Goal: Information Seeking & Learning: Learn about a topic

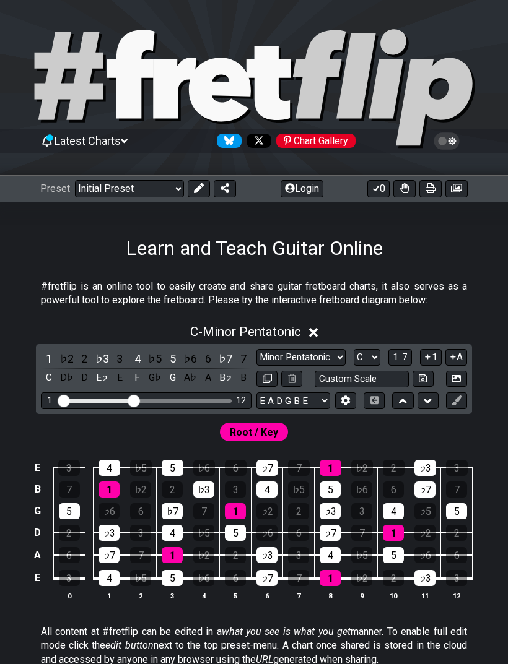
click at [170, 180] on select "Welcome to #fretflip! Initial Preset Custom Preset Minor Pentatonic Major Penta…" at bounding box center [129, 188] width 109 height 17
click at [164, 193] on select "Welcome to #fretflip! Initial Preset Custom Preset Minor Pentatonic Major Penta…" at bounding box center [129, 188] width 109 height 17
select select "/musical-notes-explained"
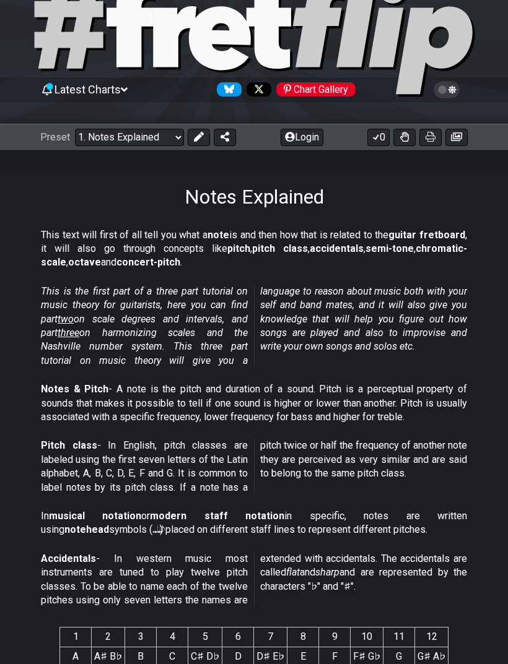
scroll to position [50, 0]
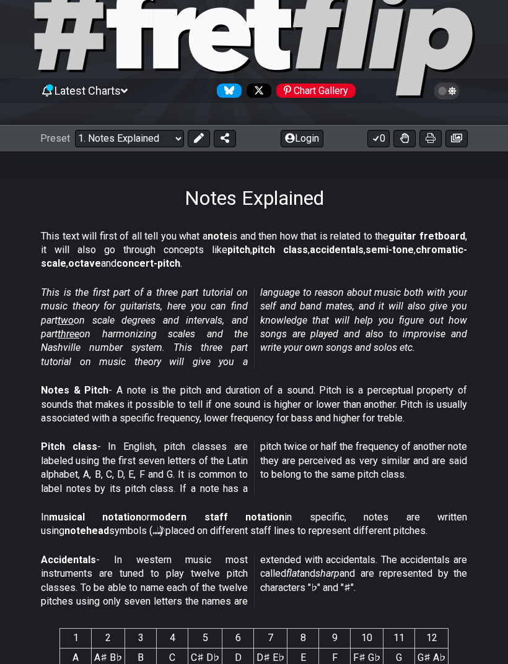
select select "/musical-notes-explained"
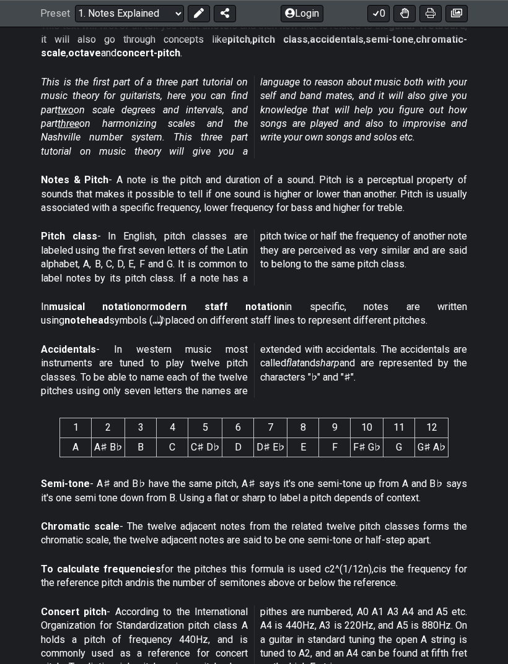
scroll to position [261, 0]
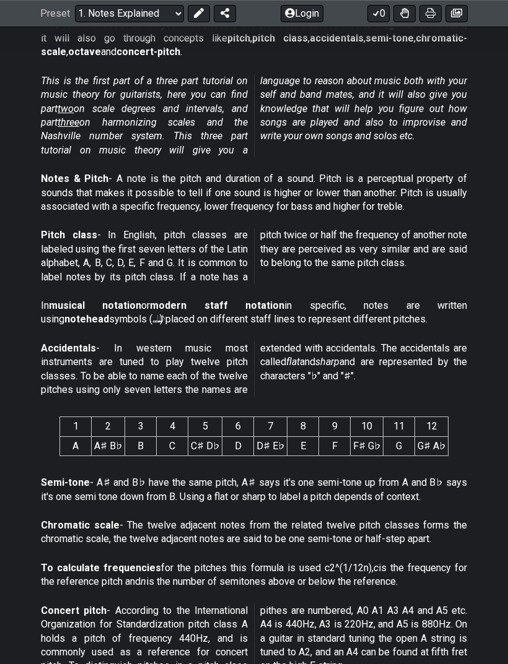
click at [125, 173] on p "Notes & Pitch - A note is the pitch and duration of a sound. Pitch is a percept…" at bounding box center [254, 193] width 426 height 41
click at [129, 173] on p "Notes & Pitch - A note is the pitch and duration of a sound. Pitch is a percept…" at bounding box center [254, 193] width 426 height 41
click at [145, 173] on p "Notes & Pitch - A note is the pitch and duration of a sound. Pitch is a percept…" at bounding box center [254, 193] width 426 height 41
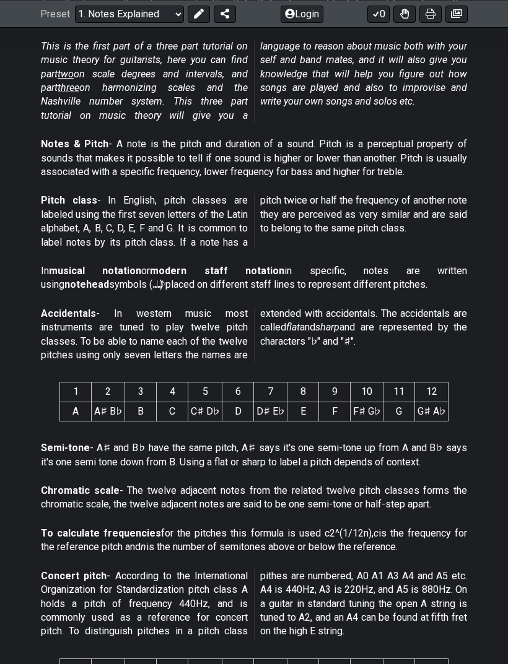
scroll to position [292, 0]
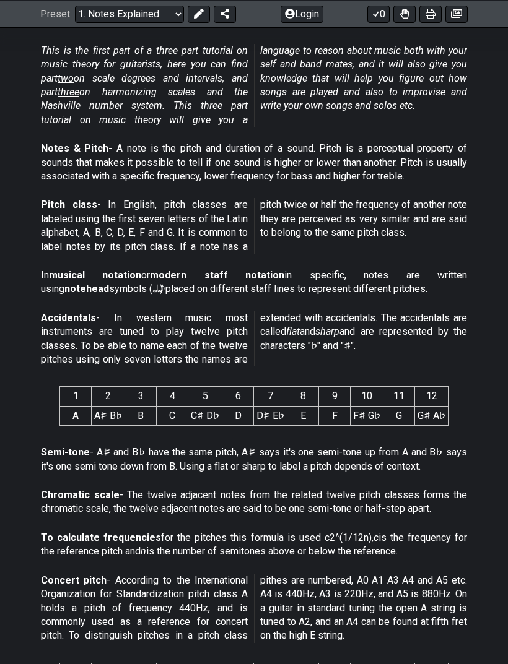
click at [132, 144] on p "Notes & Pitch - A note is the pitch and duration of a sound. Pitch is a percept…" at bounding box center [254, 162] width 426 height 41
click at [132, 146] on p "Notes & Pitch - A note is the pitch and duration of a sound. Pitch is a percept…" at bounding box center [254, 162] width 426 height 41
click at [132, 145] on p "Notes & Pitch - A note is the pitch and duration of a sound. Pitch is a percept…" at bounding box center [254, 162] width 426 height 41
click at [153, 170] on p "Notes & Pitch - A note is the pitch and duration of a sound. Pitch is a percept…" at bounding box center [254, 162] width 426 height 41
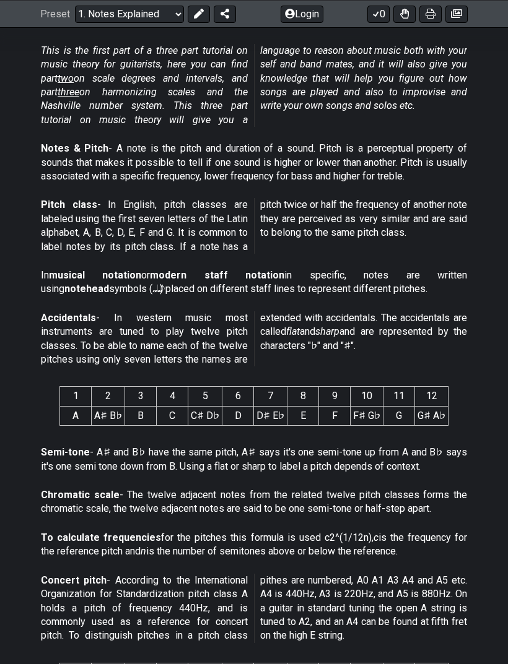
click at [190, 186] on div "Notes & Pitch - A note is the pitch and duration of a sound. Pitch is a percept…" at bounding box center [254, 165] width 426 height 56
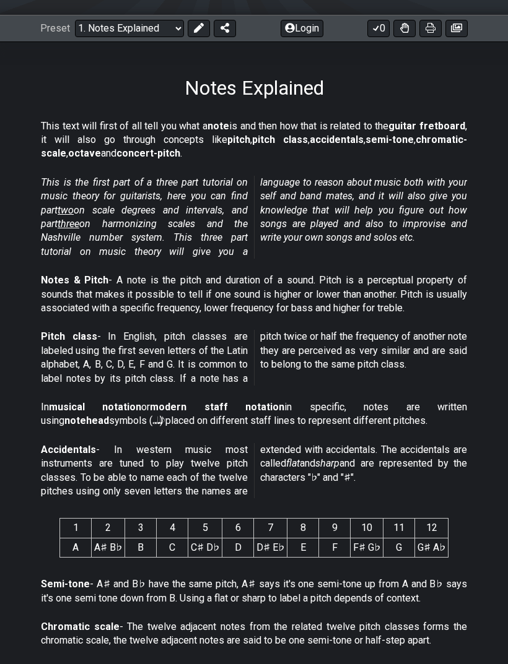
scroll to position [161, 0]
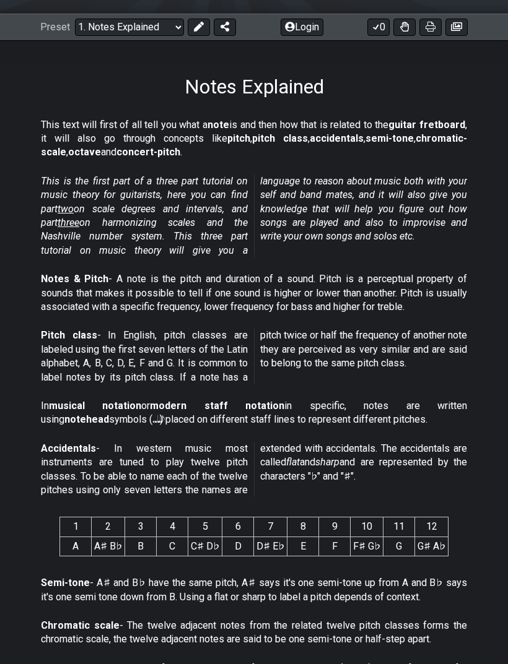
click at [131, 284] on p "Notes & Pitch - A note is the pitch and duration of a sound. Pitch is a percept…" at bounding box center [254, 293] width 426 height 41
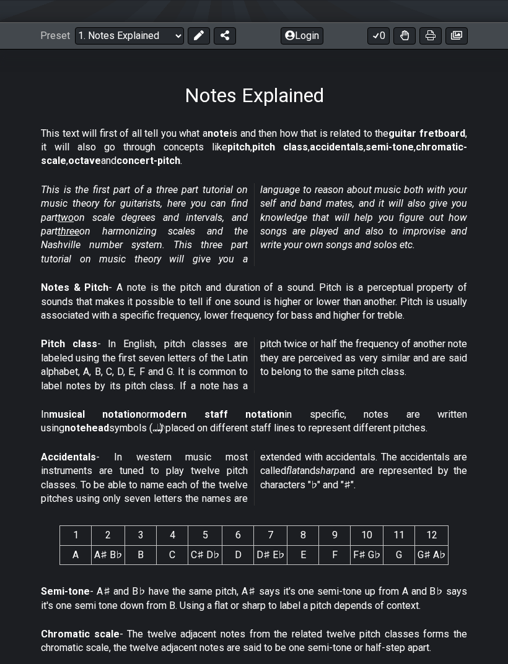
scroll to position [149, 0]
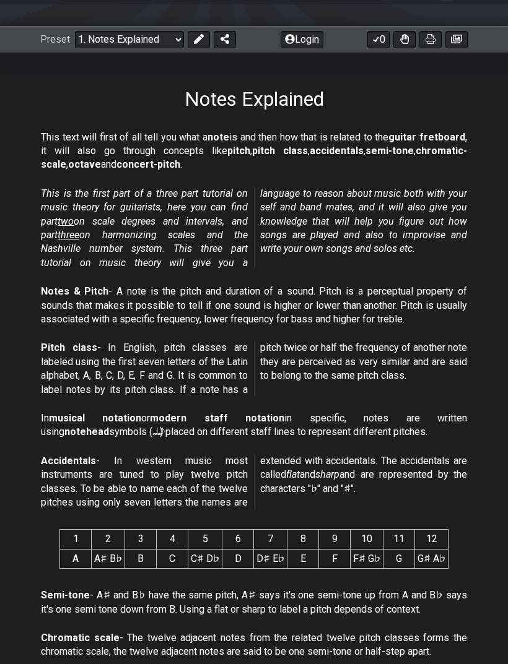
click at [135, 294] on p "Notes & Pitch - A note is the pitch and duration of a sound. Pitch is a percept…" at bounding box center [254, 305] width 426 height 41
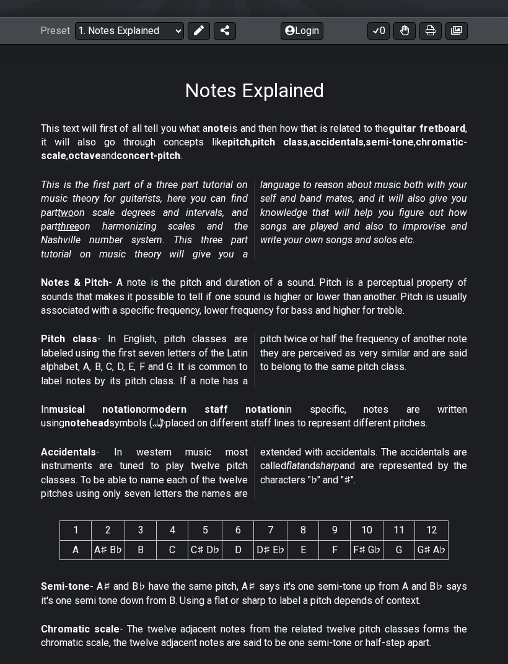
scroll to position [163, 0]
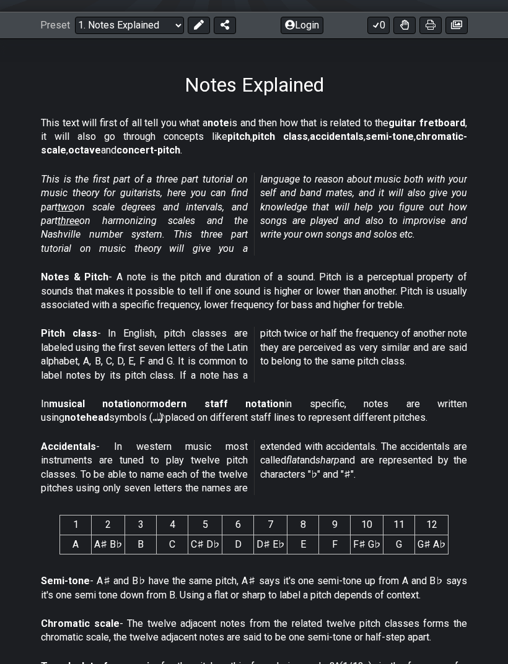
click at [397, 277] on p "Notes & Pitch - A note is the pitch and duration of a sound. Pitch is a percept…" at bounding box center [254, 291] width 426 height 41
click at [336, 279] on p "Notes & Pitch - A note is the pitch and duration of a sound. Pitch is a percept…" at bounding box center [254, 291] width 426 height 41
click at [338, 272] on p "Notes & Pitch - A note is the pitch and duration of a sound. Pitch is a percept…" at bounding box center [254, 291] width 426 height 41
click at [343, 272] on p "Notes & Pitch - A note is the pitch and duration of a sound. Pitch is a percept…" at bounding box center [254, 291] width 426 height 41
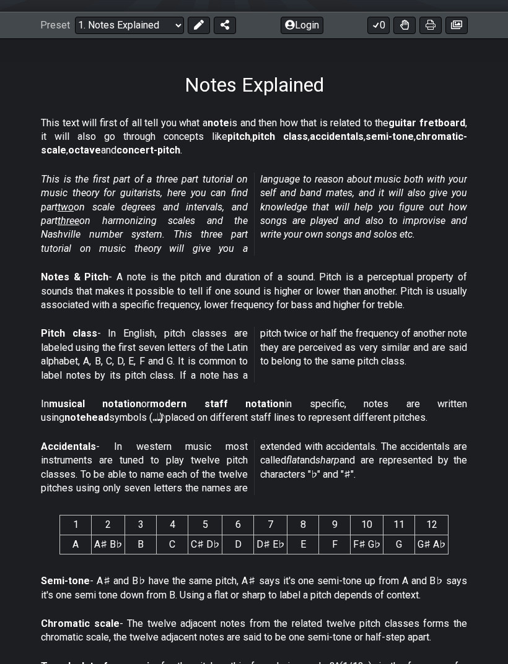
click at [429, 25] on icon at bounding box center [430, 25] width 10 height 10
click at [456, 32] on button at bounding box center [456, 25] width 22 height 17
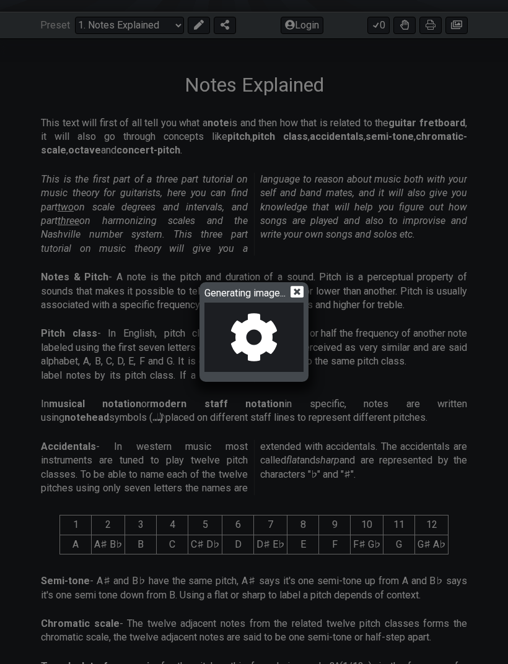
click at [303, 298] on icon at bounding box center [296, 292] width 13 height 12
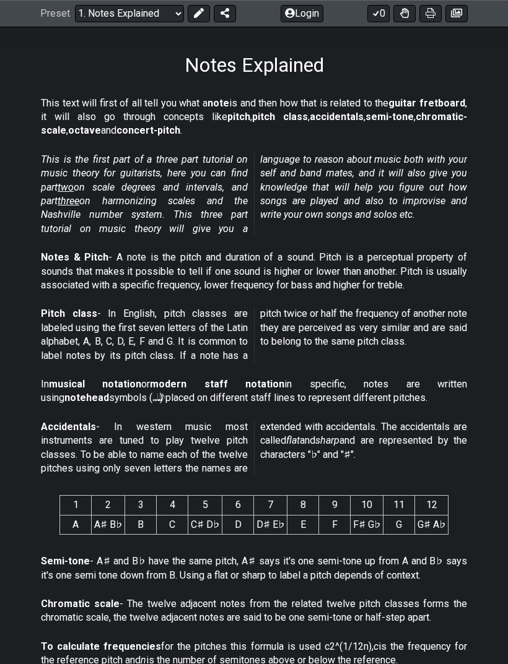
scroll to position [185, 0]
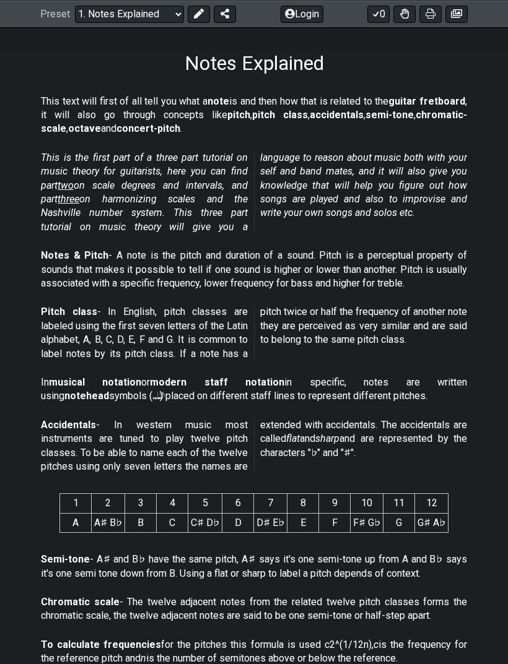
click at [97, 389] on p "In musical notation or modern staff notation in specific, notes are written usi…" at bounding box center [254, 390] width 426 height 28
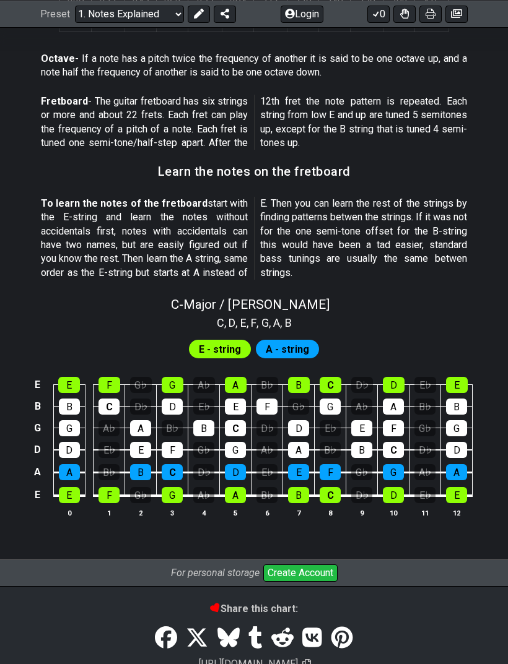
scroll to position [1005, 0]
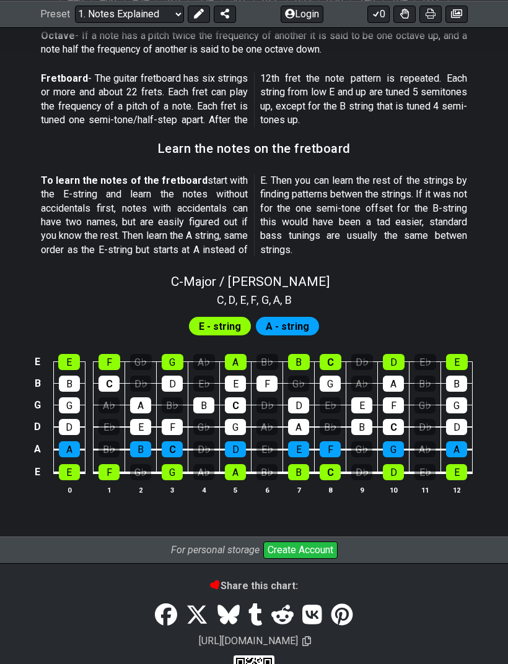
click at [263, 317] on div "A - string" at bounding box center [287, 326] width 63 height 19
click at [204, 318] on span "E - string" at bounding box center [220, 327] width 42 height 18
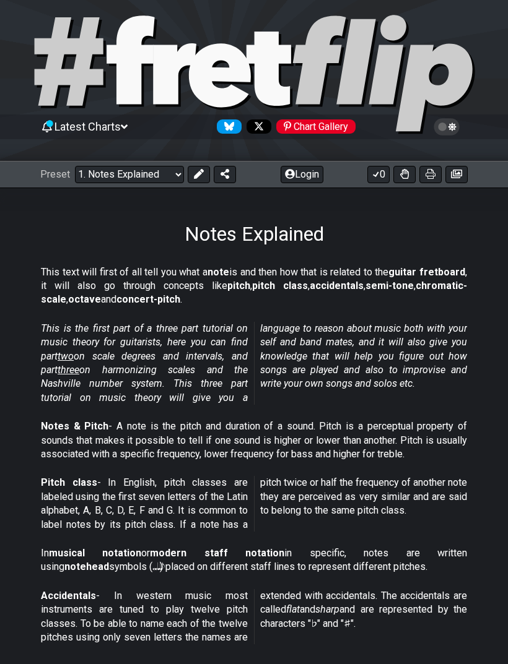
scroll to position [0, 0]
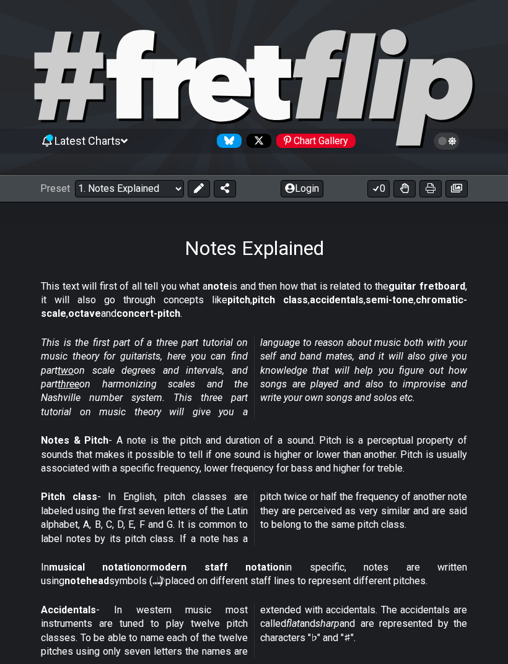
click at [80, 135] on span "Latest Charts" at bounding box center [87, 140] width 66 height 13
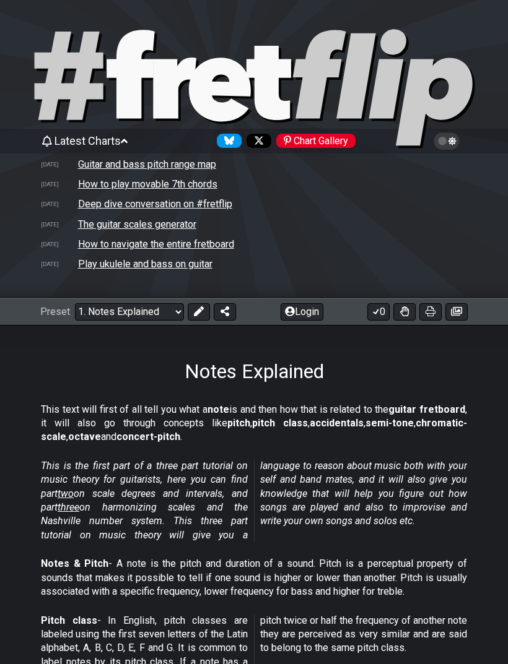
click at [82, 137] on span "Latest Charts" at bounding box center [87, 140] width 66 height 13
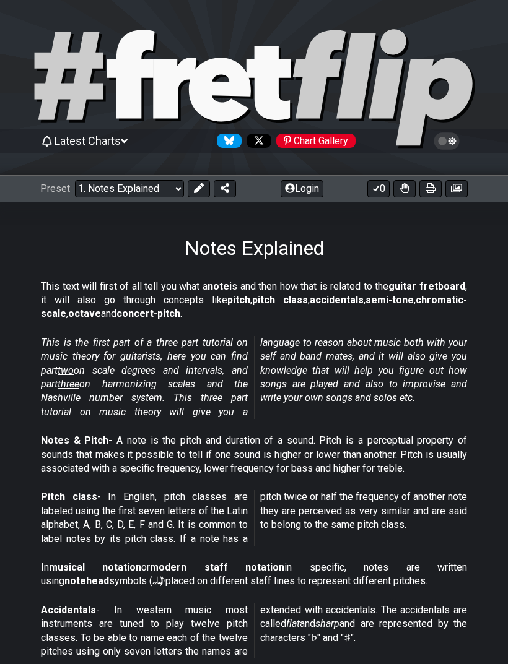
click at [92, 180] on select "Welcome to #fretflip! Initial Preset Custom Preset Minor Pentatonic Major Penta…" at bounding box center [129, 188] width 109 height 17
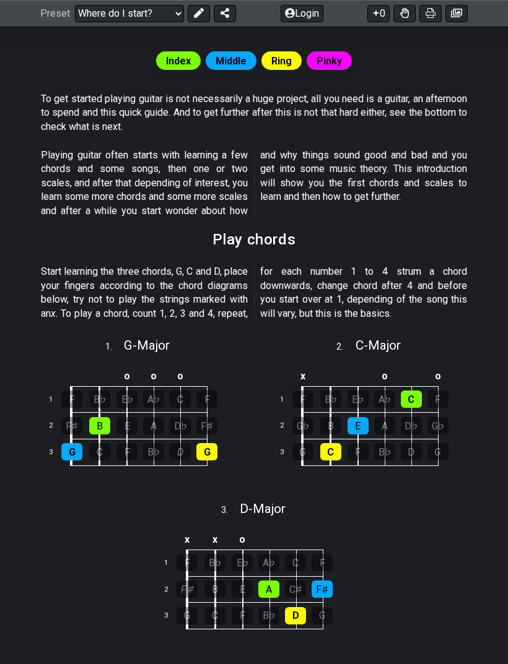
scroll to position [232, 0]
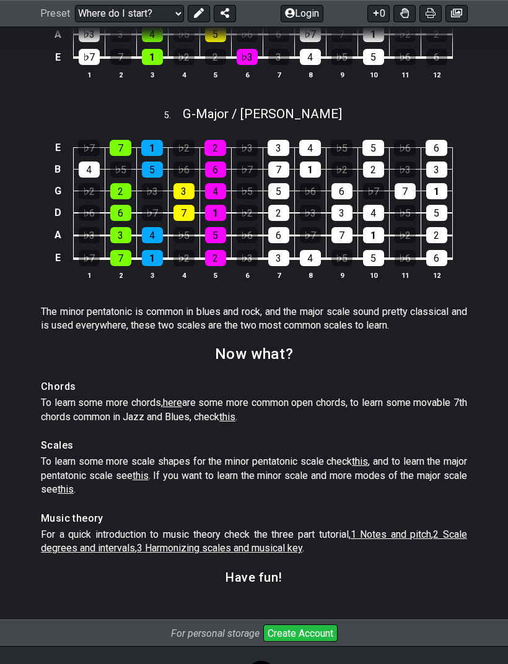
scroll to position [1727, 0]
click at [360, 536] on span "1 Notes and pitch" at bounding box center [390, 535] width 81 height 12
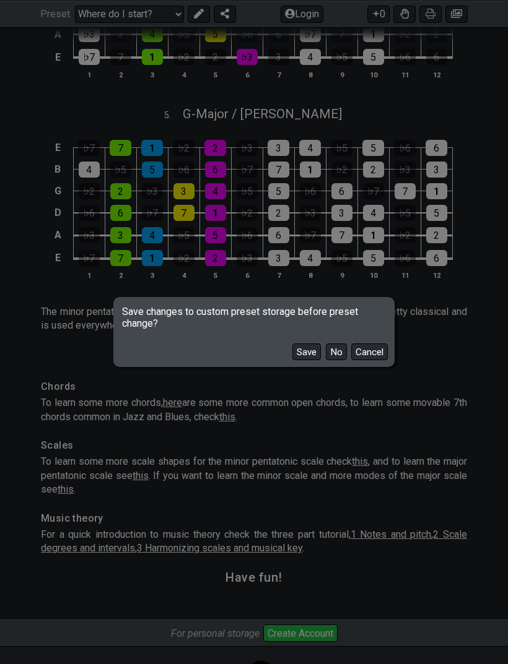
click at [338, 360] on button "No" at bounding box center [336, 352] width 21 height 17
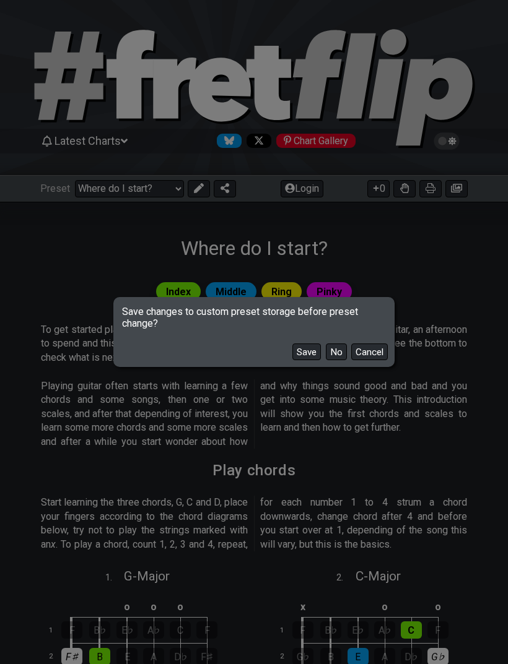
select select "/musical-notes-explained"
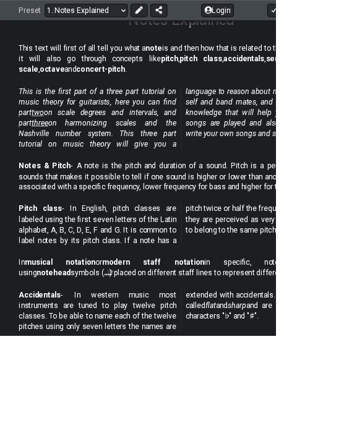
scroll to position [223, 0]
click at [40, 214] on strong "Notes & Pitch" at bounding box center [58, 218] width 67 height 12
click at [186, 6] on button at bounding box center [183, 13] width 22 height 17
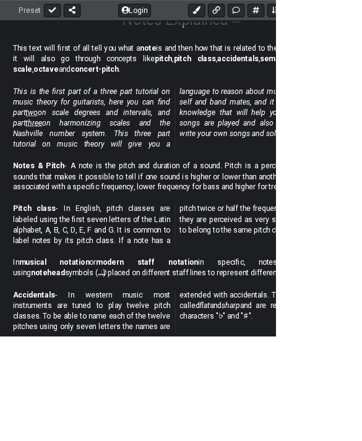
click at [144, 212] on p "Notes & Pitch - A note is the pitch and duration of a sound. Pitch is a percept…" at bounding box center [230, 231] width 426 height 41
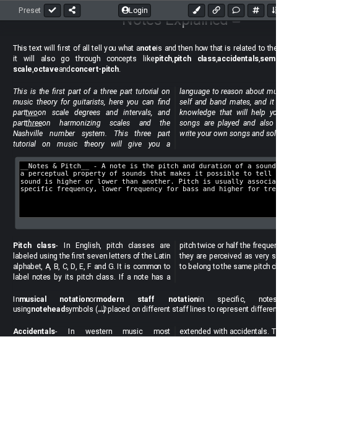
click at [336, 129] on em "This is the first part of a three part tutorial on music theory for guitarists,…" at bounding box center [230, 154] width 426 height 81
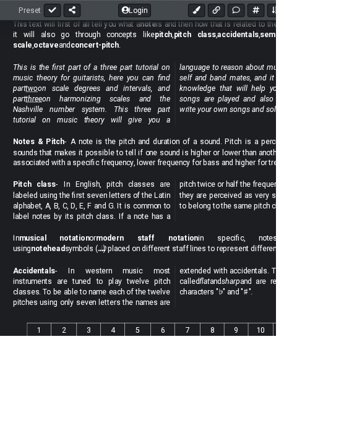
scroll to position [256, 0]
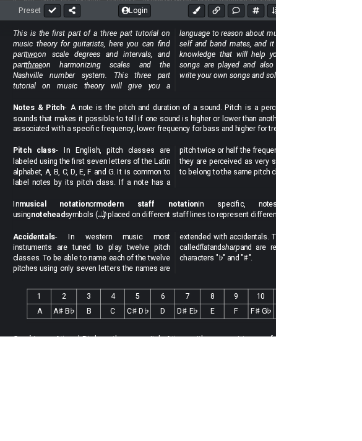
scroll to position [302, 0]
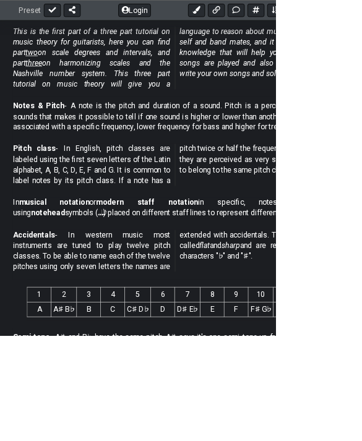
click at [437, 367] on section "1 2 3 4 5 6 7 8 9 10 11 12 A A♯ B♭ B C C♯ D♭ D D♯ E♭ E F F♯ G♭ G G♯ A♭" at bounding box center [237, 399] width 475 height 64
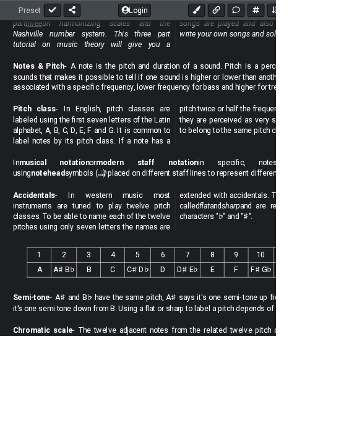
scroll to position [354, 0]
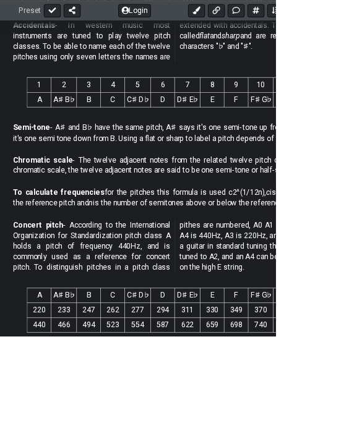
scroll to position [552, 0]
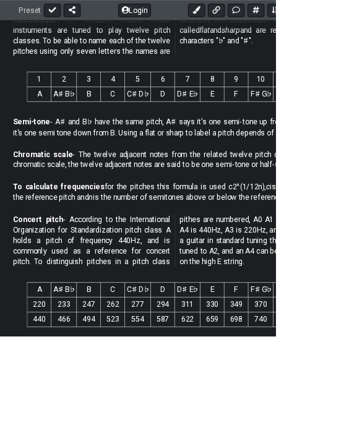
scroll to position [584, 0]
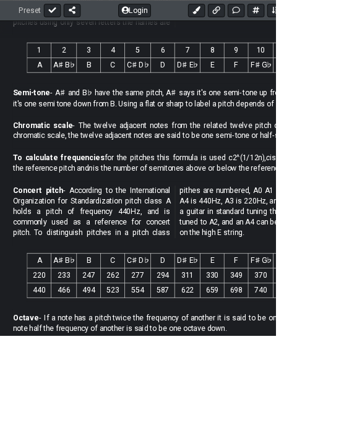
scroll to position [641, 0]
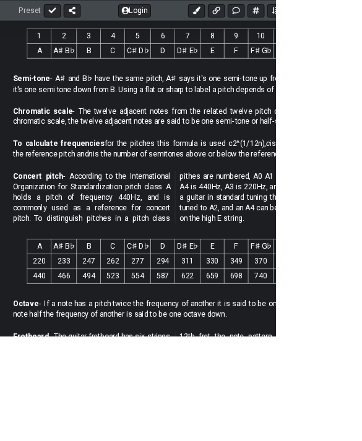
click at [455, 220] on div "Concert pitch - According to the International Organization for Standardization…" at bounding box center [238, 262] width 442 height 84
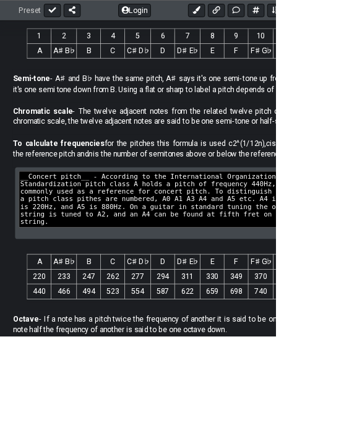
scroll to position [7, 0]
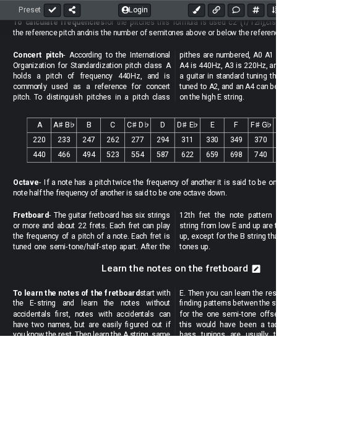
scroll to position [802, 0]
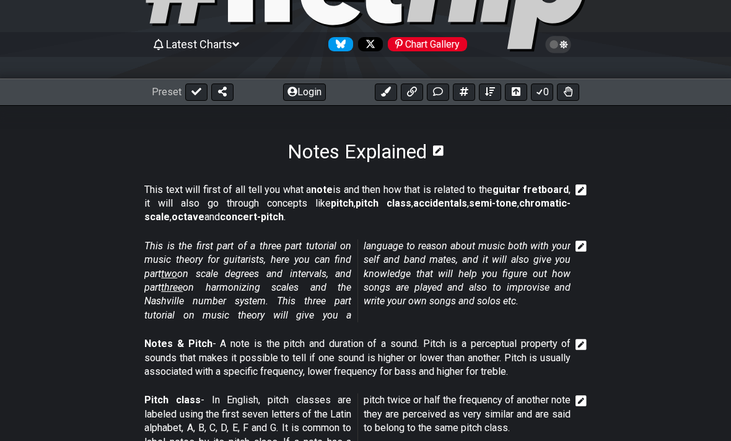
scroll to position [97, 0]
click at [175, 274] on span "two" at bounding box center [169, 274] width 16 height 12
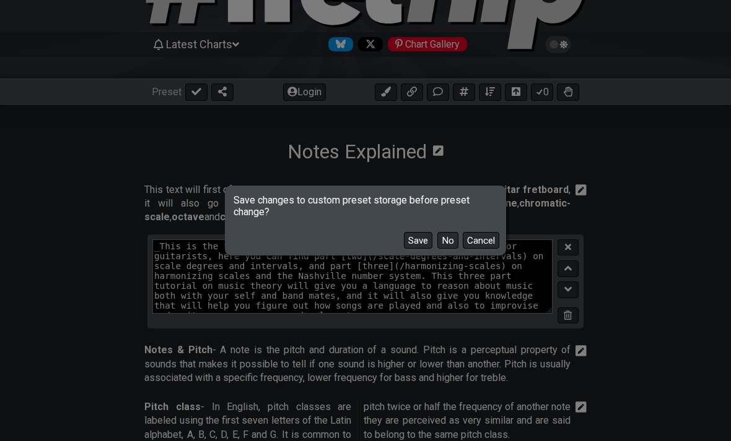
click at [448, 249] on button "No" at bounding box center [447, 240] width 21 height 17
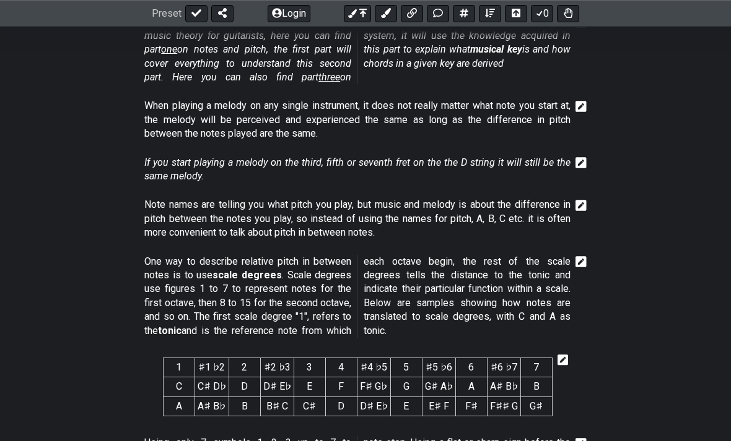
scroll to position [304, 0]
